Goal: Browse casually

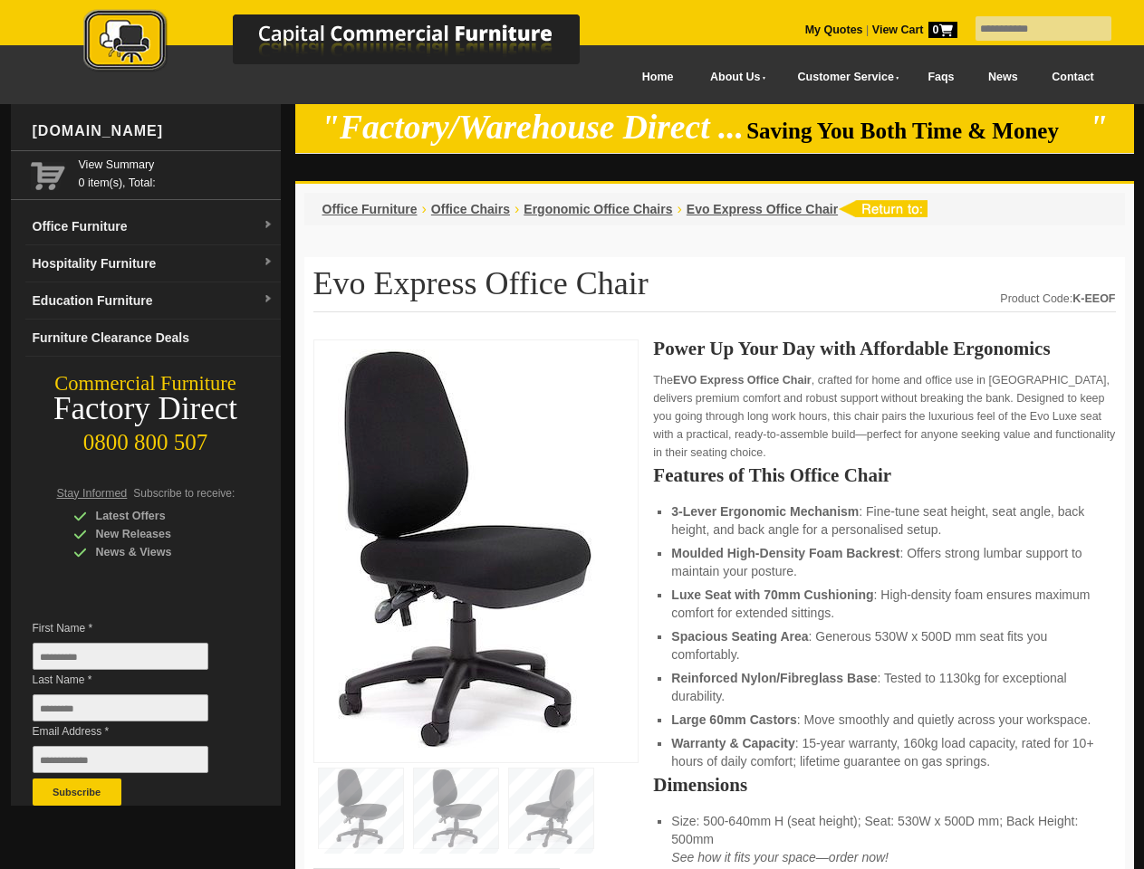
click at [1031, 29] on input "text" at bounding box center [1043, 28] width 136 height 24
click at [134, 713] on input "Last Name *" at bounding box center [121, 708] width 176 height 27
click at [77, 792] on button "Subscribe" at bounding box center [77, 792] width 89 height 27
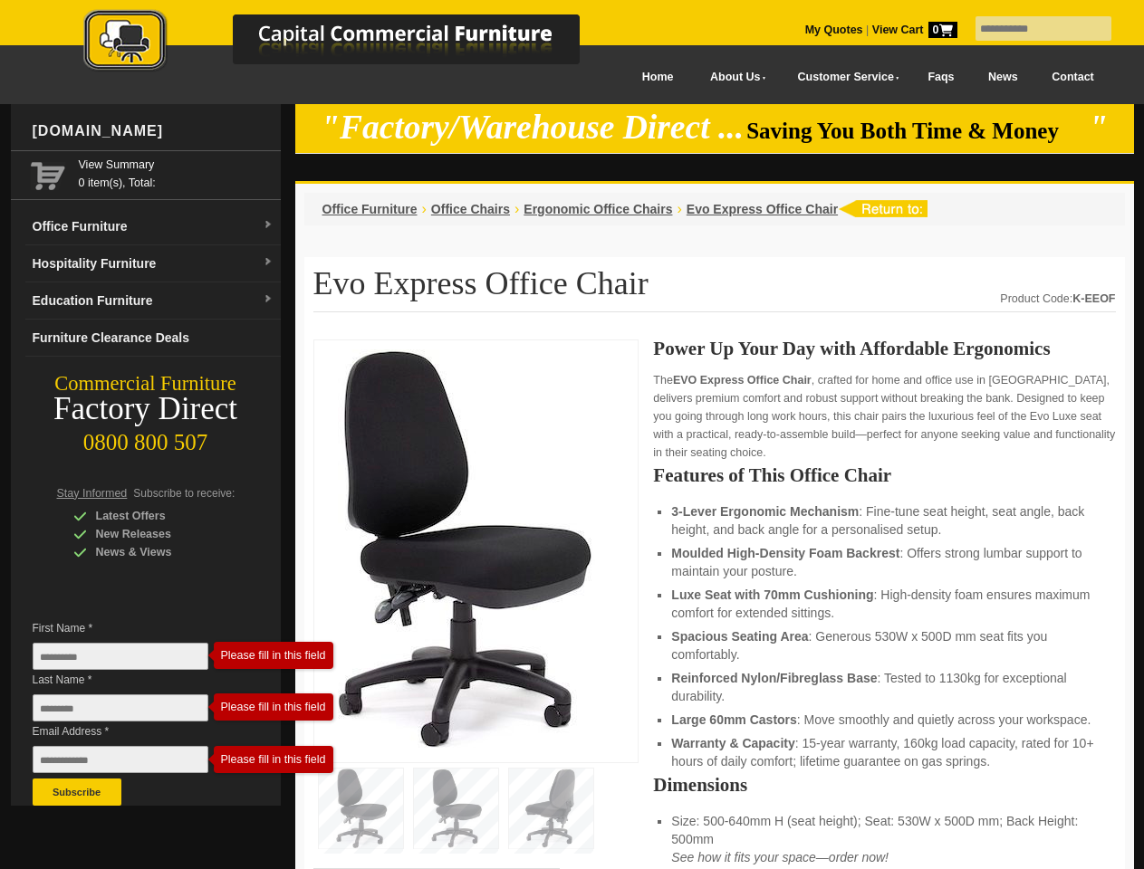
click at [715, 605] on li "Luxe Seat with 70mm Cushioning : High-density foam ensures maximum comfort for …" at bounding box center [884, 604] width 426 height 36
